Goal: Use online tool/utility: Utilize a website feature to perform a specific function

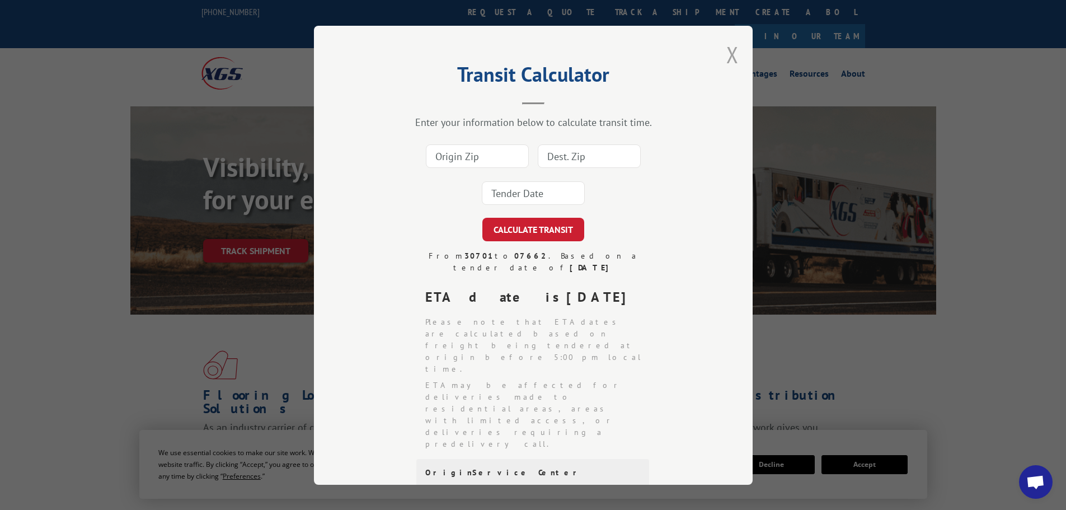
click at [728, 51] on button "Close modal" at bounding box center [732, 55] width 12 height 30
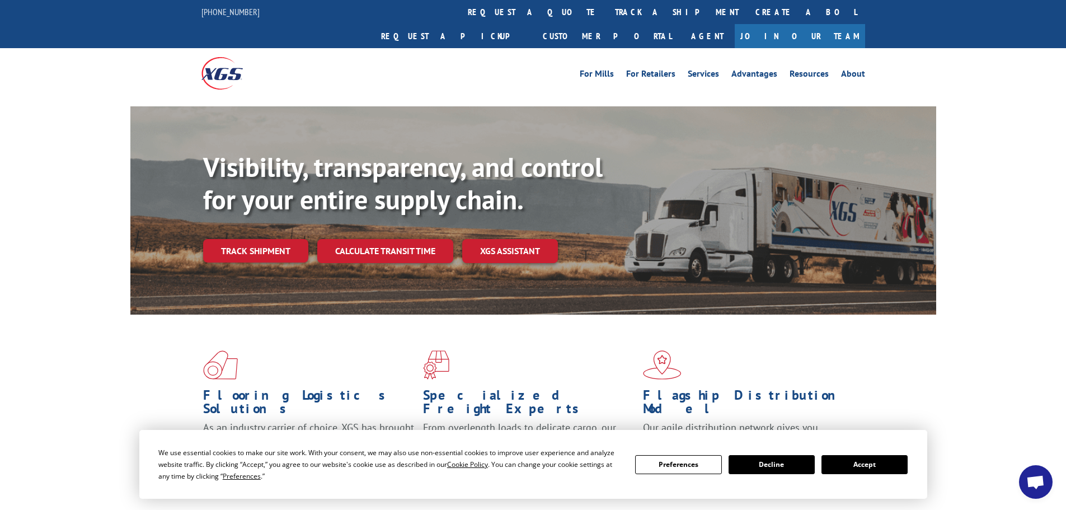
click at [370, 239] on link "Calculate transit time" at bounding box center [385, 251] width 136 height 24
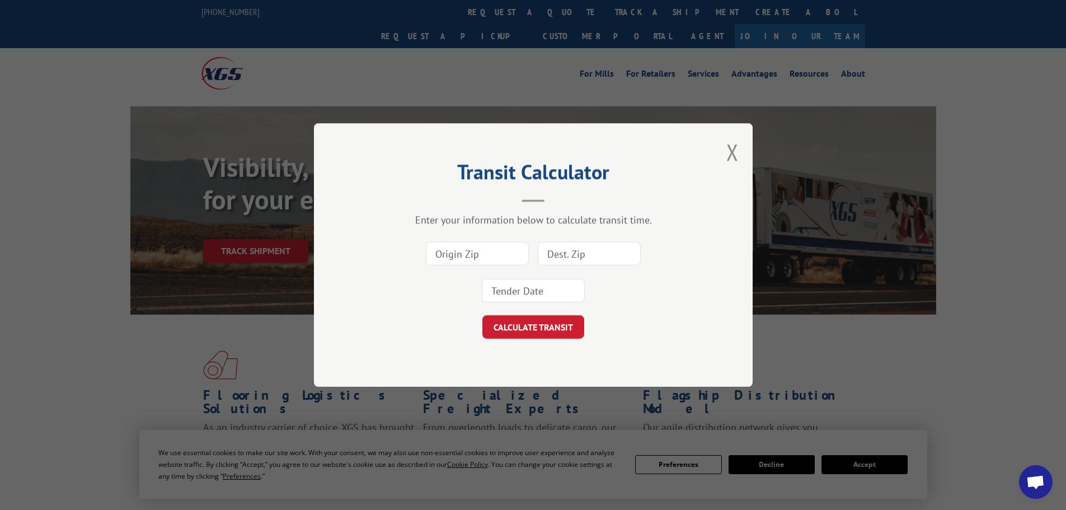
click at [478, 254] on input at bounding box center [477, 253] width 103 height 23
type input "30701"
click at [549, 292] on input at bounding box center [533, 290] width 103 height 23
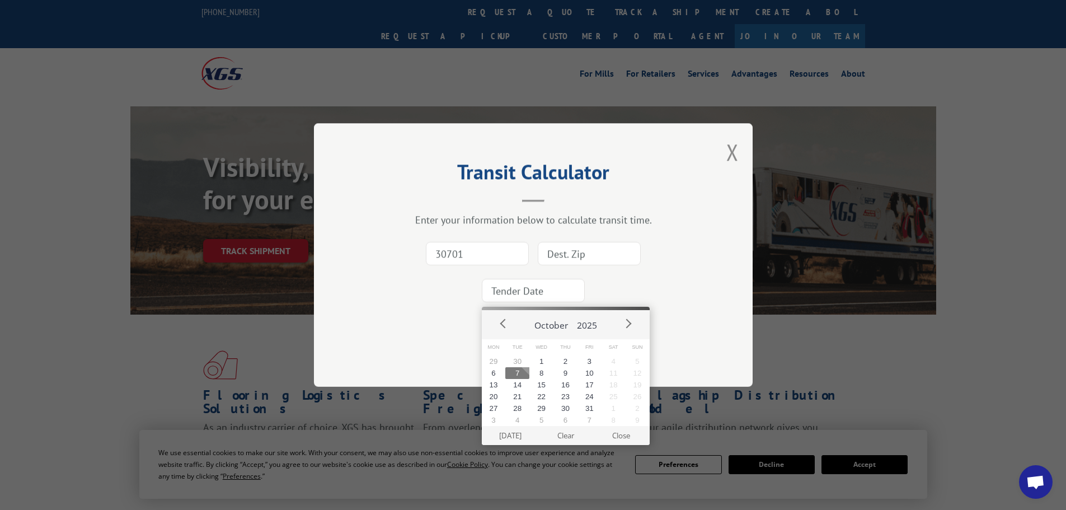
click at [520, 374] on button "7" at bounding box center [517, 373] width 24 height 12
type input "[DATE]"
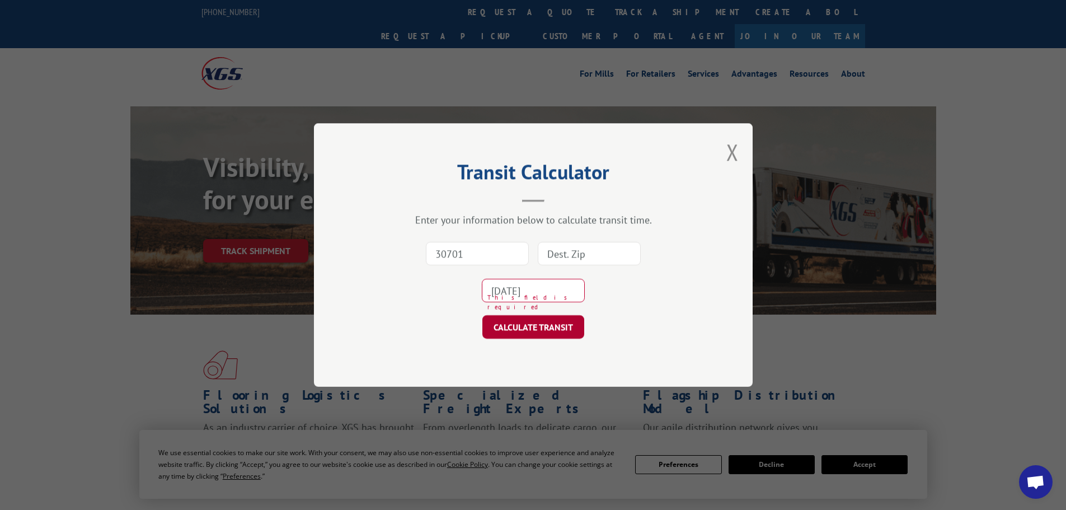
click at [537, 331] on button "CALCULATE TRANSIT" at bounding box center [533, 326] width 102 height 23
click at [594, 256] on input at bounding box center [589, 253] width 103 height 23
type input "20695"
click at [533, 328] on button "CALCULATE TRANSIT" at bounding box center [533, 326] width 102 height 23
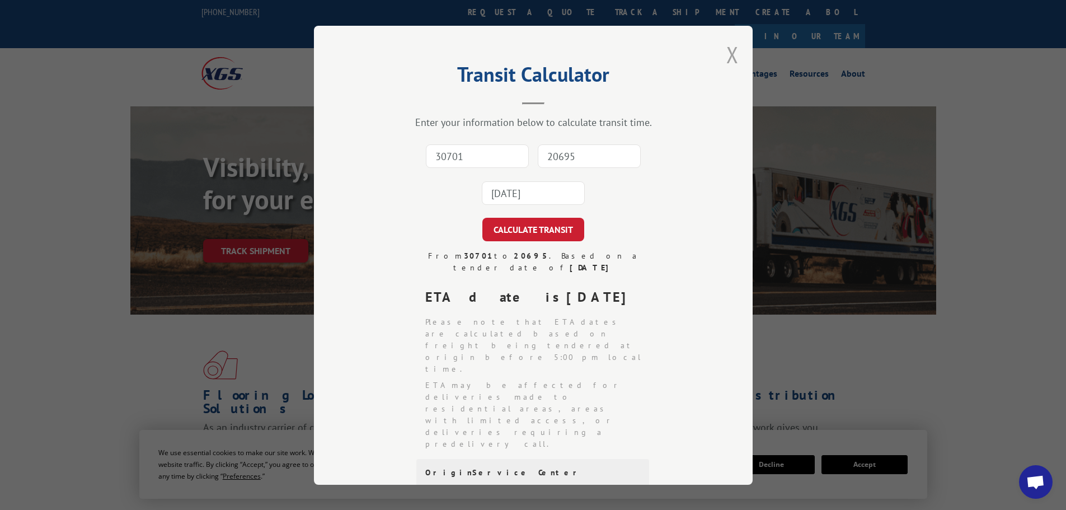
click at [728, 54] on button "Close modal" at bounding box center [732, 55] width 12 height 30
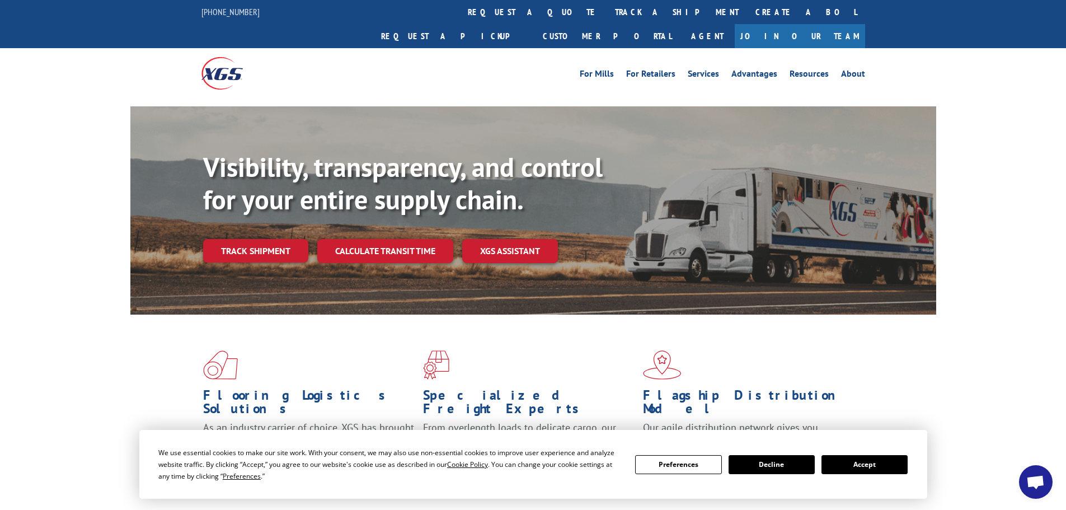
click at [991, 60] on div "For [PERSON_NAME] For Retailers Services Advantages Resources About For [PERSON…" at bounding box center [533, 73] width 1066 height 50
click at [864, 464] on button "Accept" at bounding box center [864, 464] width 86 height 19
